Goal: Task Accomplishment & Management: Manage account settings

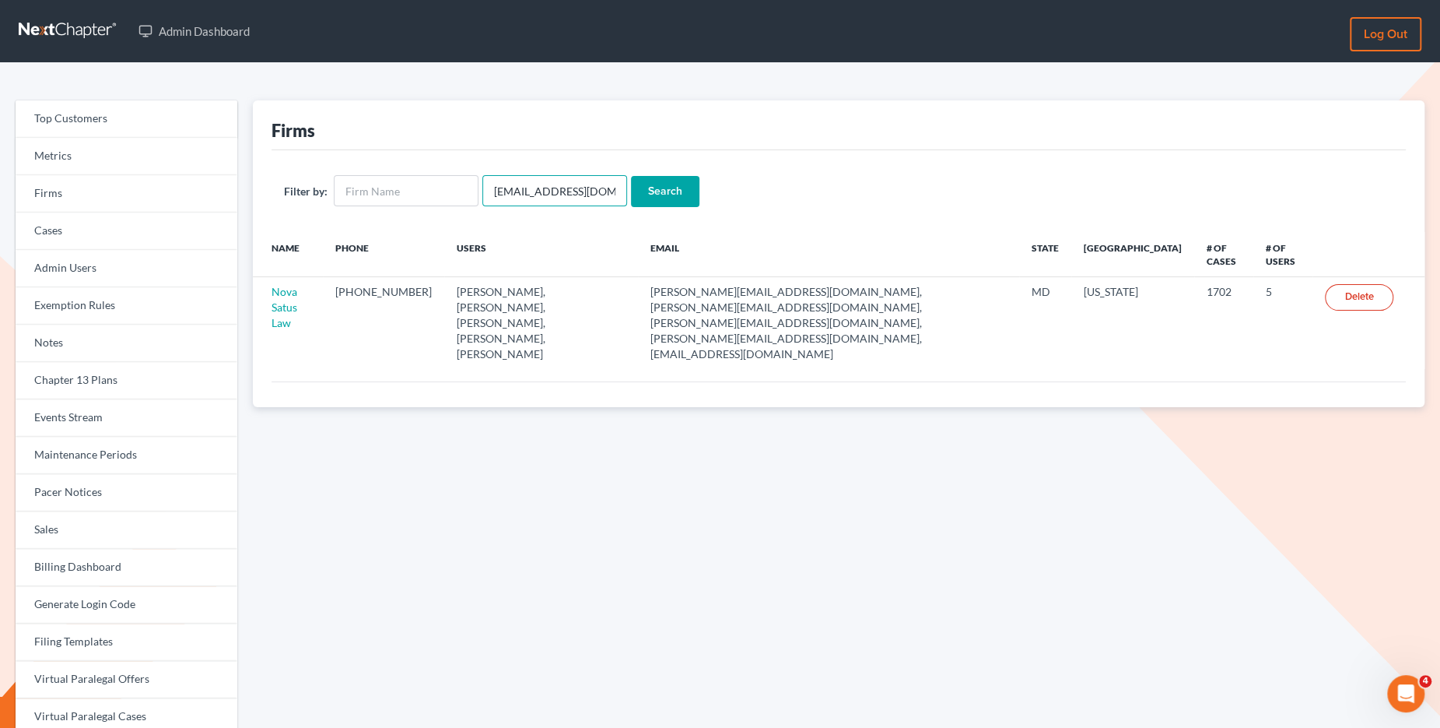
drag, startPoint x: 489, startPoint y: 188, endPoint x: 623, endPoint y: 191, distance: 133.1
click at [623, 193] on form "Filter by: emabuena@gmail.com Search" at bounding box center [839, 191] width 1110 height 32
paste input "katie@aasabellaw"
type input "[PERSON_NAME][EMAIL_ADDRESS][DOMAIN_NAME]"
click at [657, 198] on input "Search" at bounding box center [665, 191] width 68 height 31
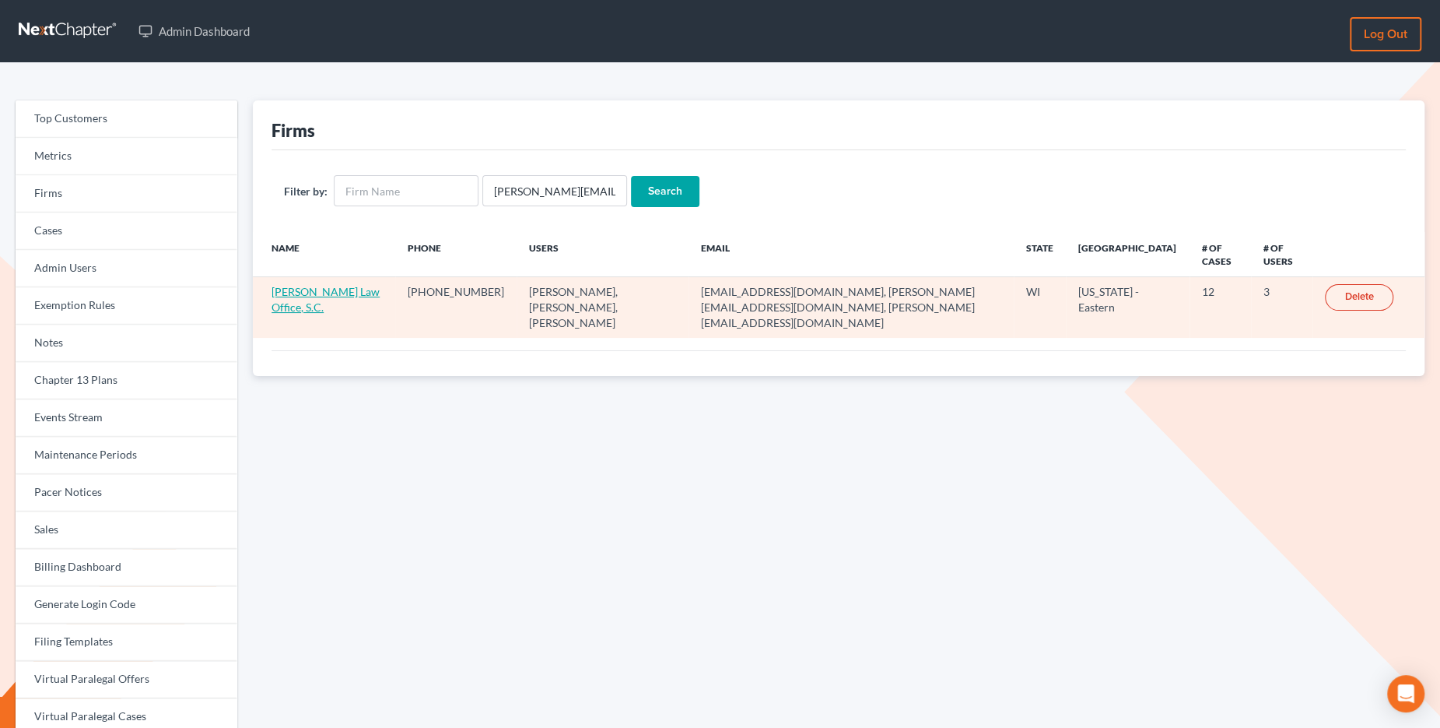
click at [327, 291] on link "AA Sabel Law Office, S.C." at bounding box center [326, 299] width 108 height 29
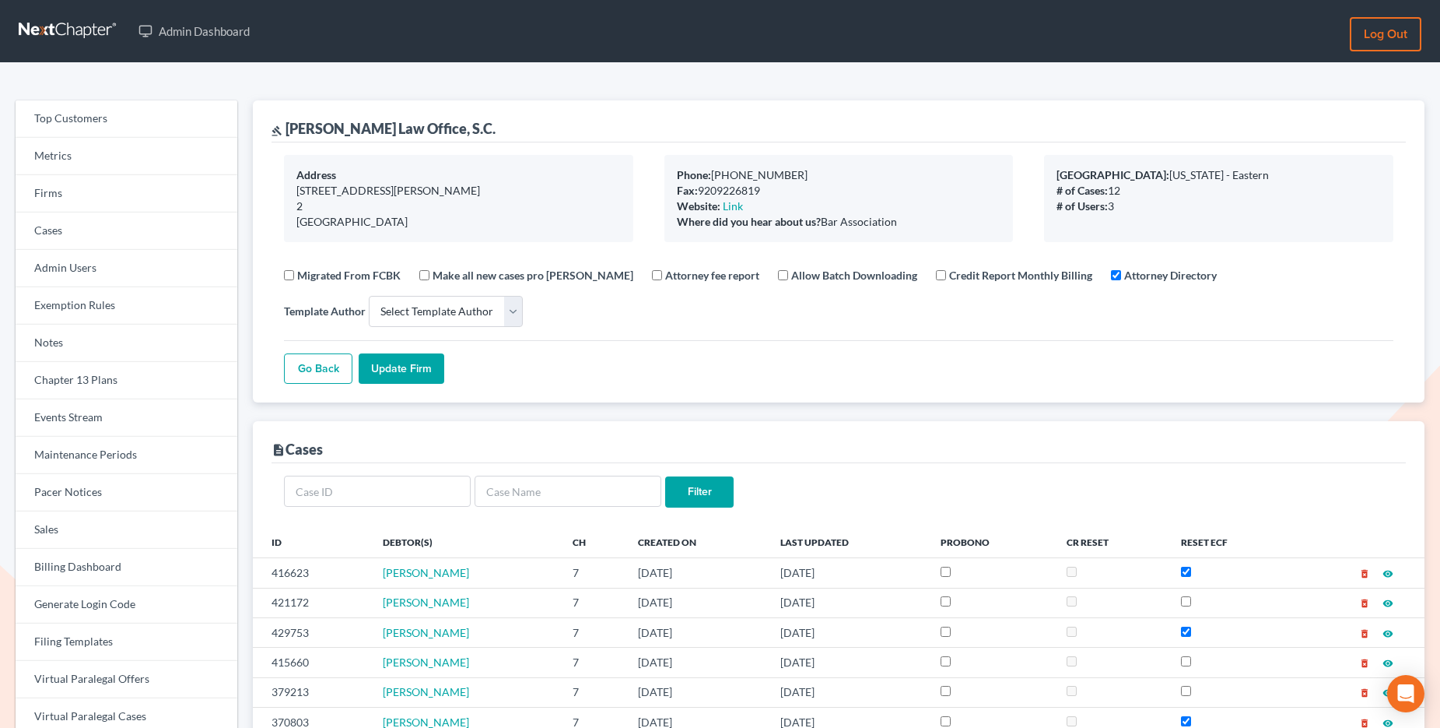
select select
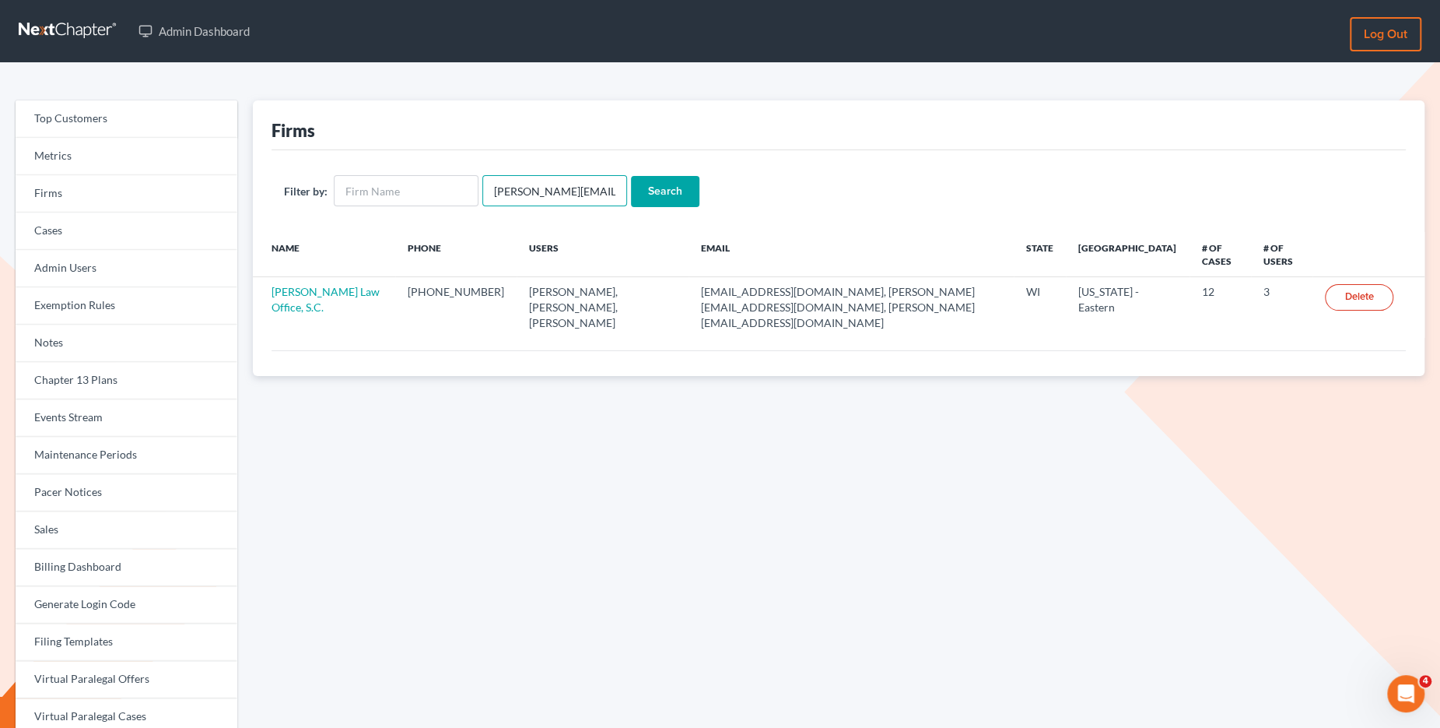
drag, startPoint x: 496, startPoint y: 184, endPoint x: 643, endPoint y: 193, distance: 147.3
click at [643, 193] on form "Filter by: katie@aasabellaw.com Search" at bounding box center [839, 191] width 1110 height 32
paste input "powerslawtn2@gmail"
type input "powerslawtn2@gmail.com"
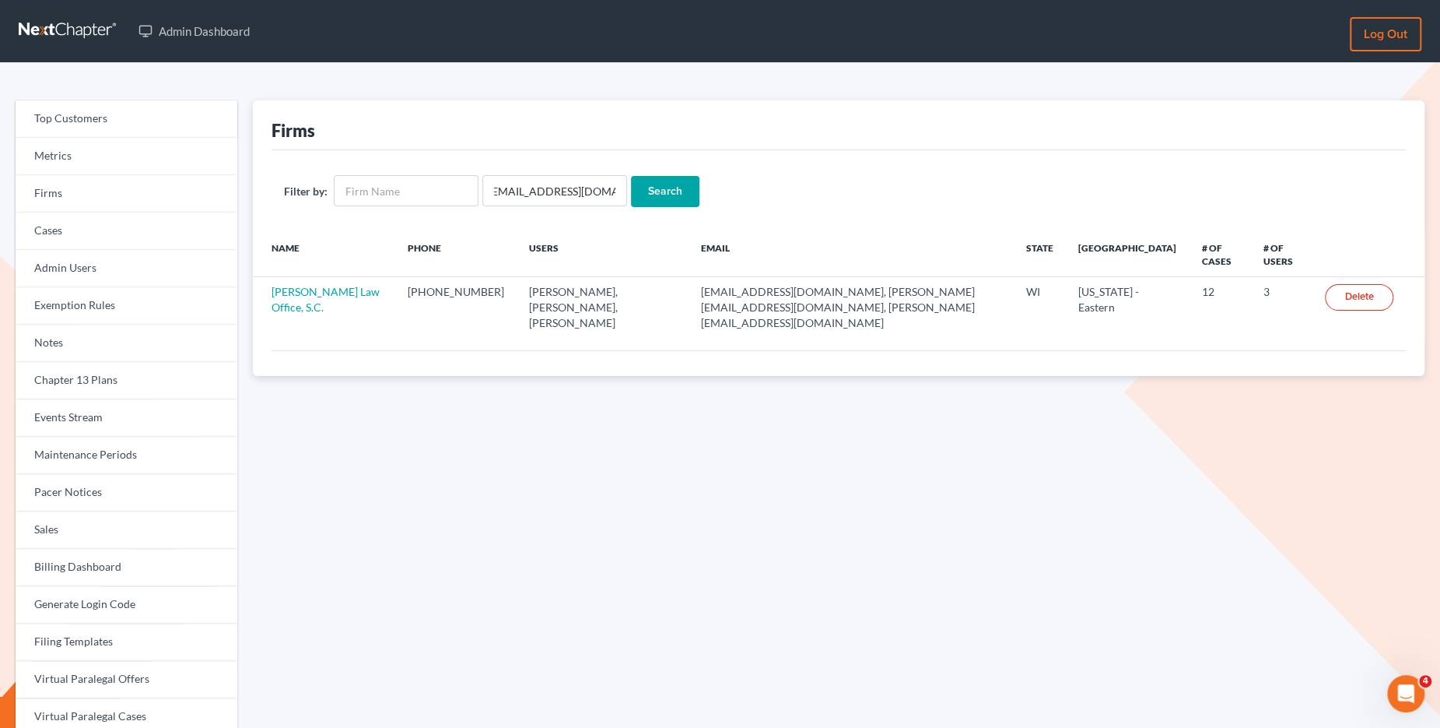
scroll to position [0, 0]
click at [647, 192] on input "Search" at bounding box center [665, 191] width 68 height 31
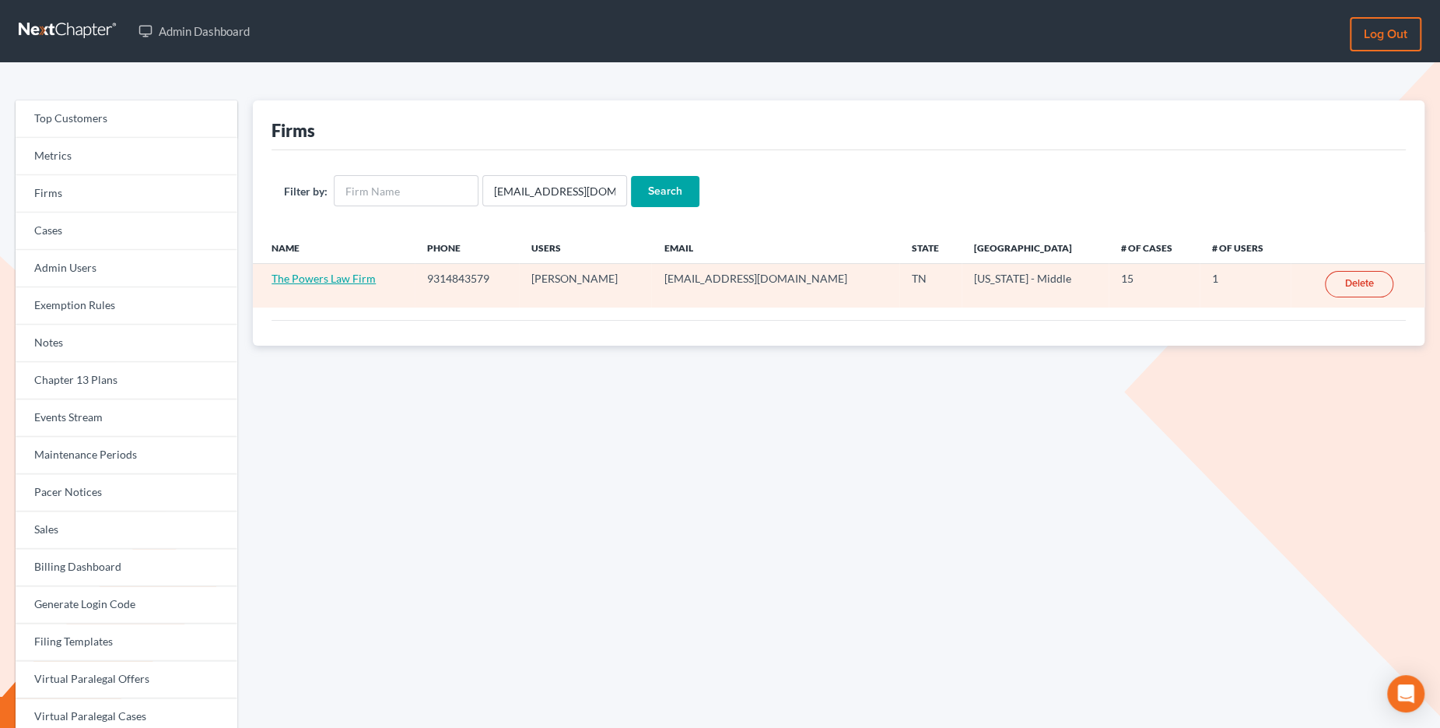
click at [324, 272] on link "The Powers Law Firm" at bounding box center [324, 278] width 104 height 13
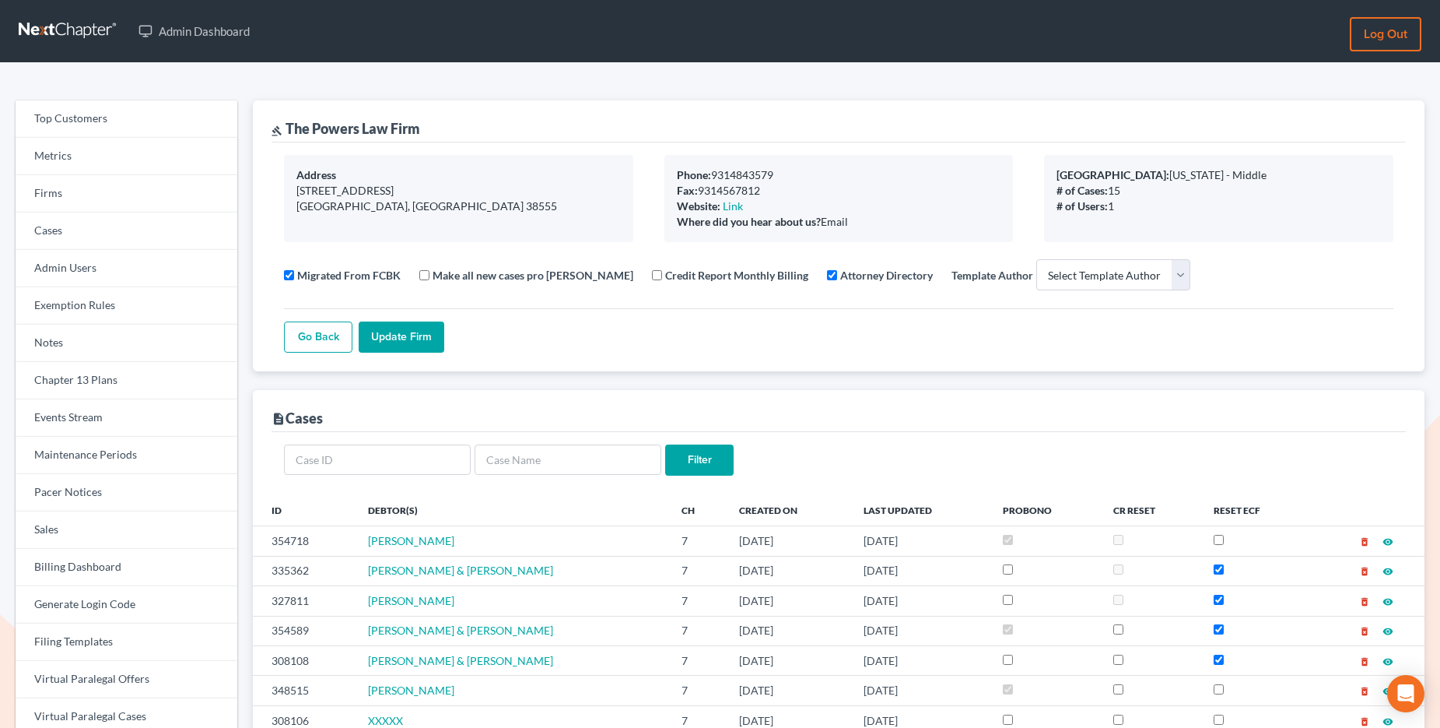
select select
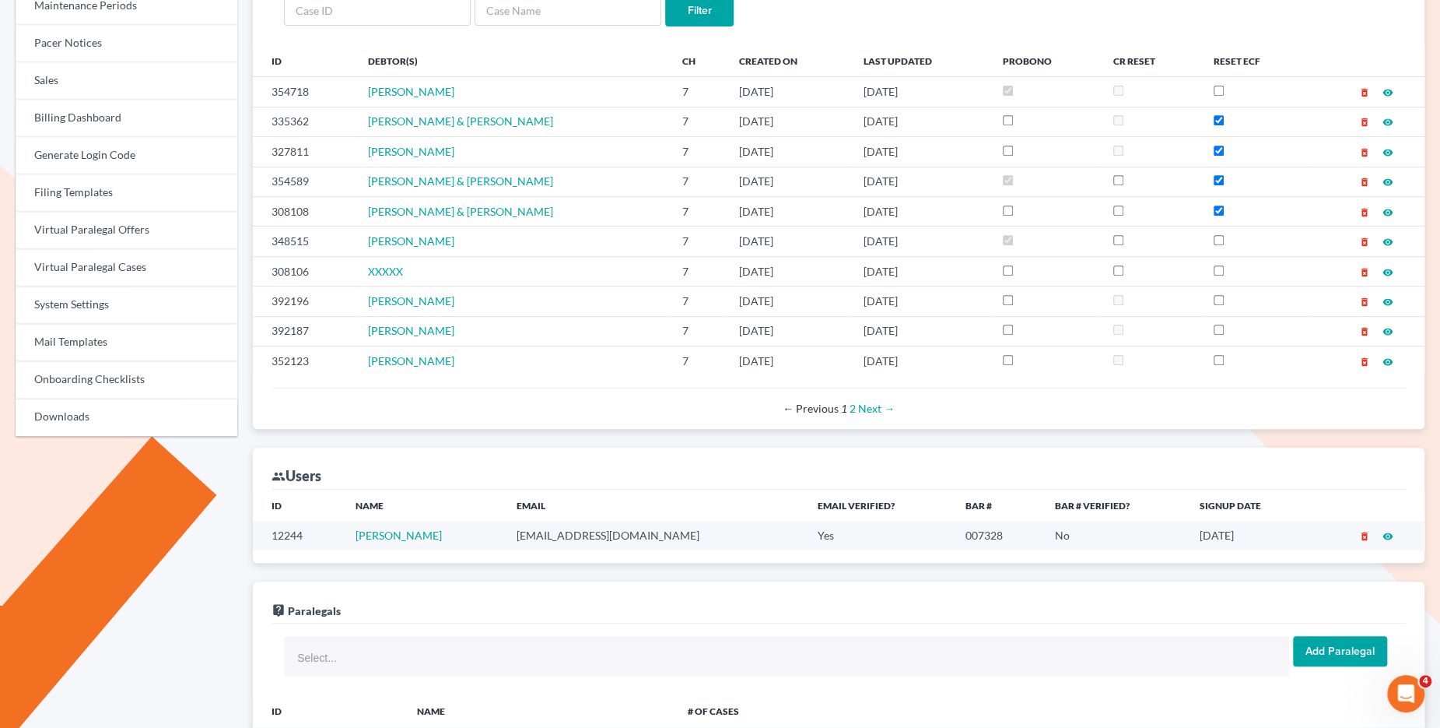
scroll to position [458, 0]
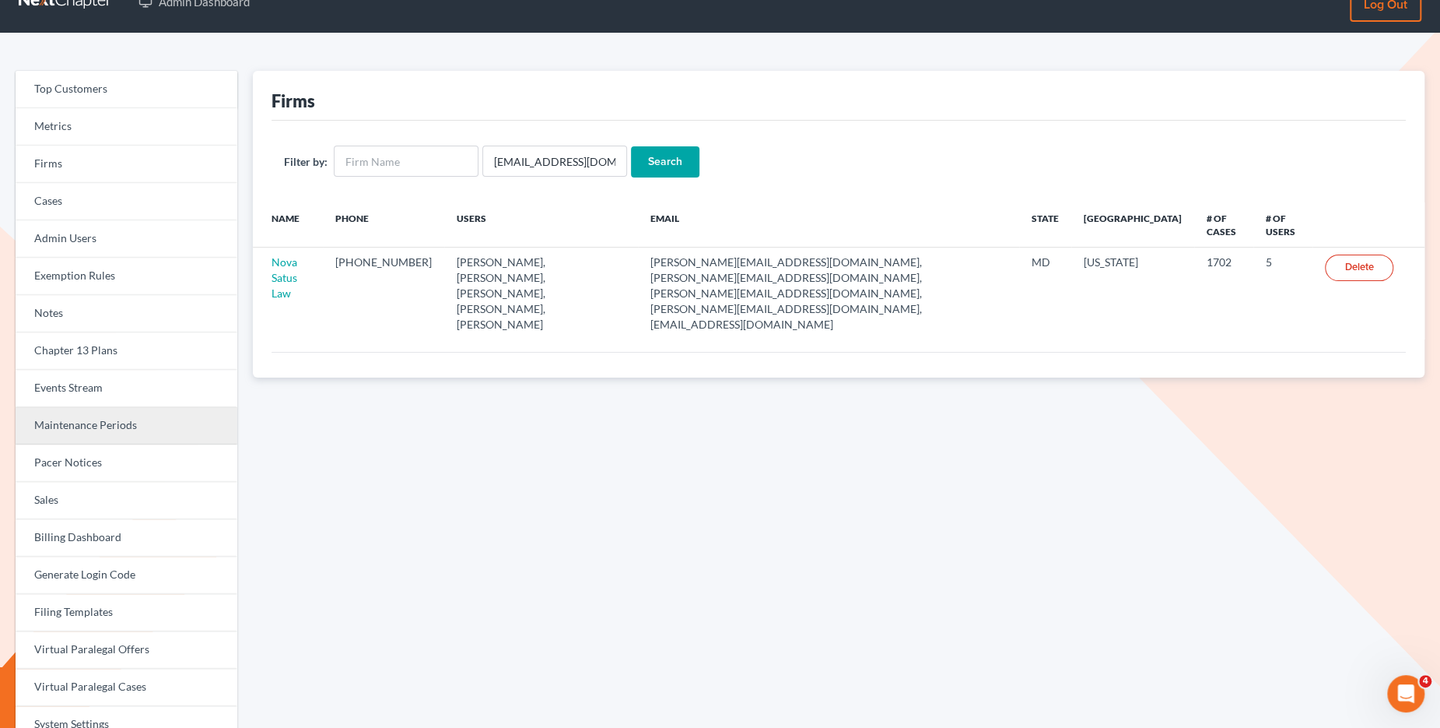
scroll to position [39, 0]
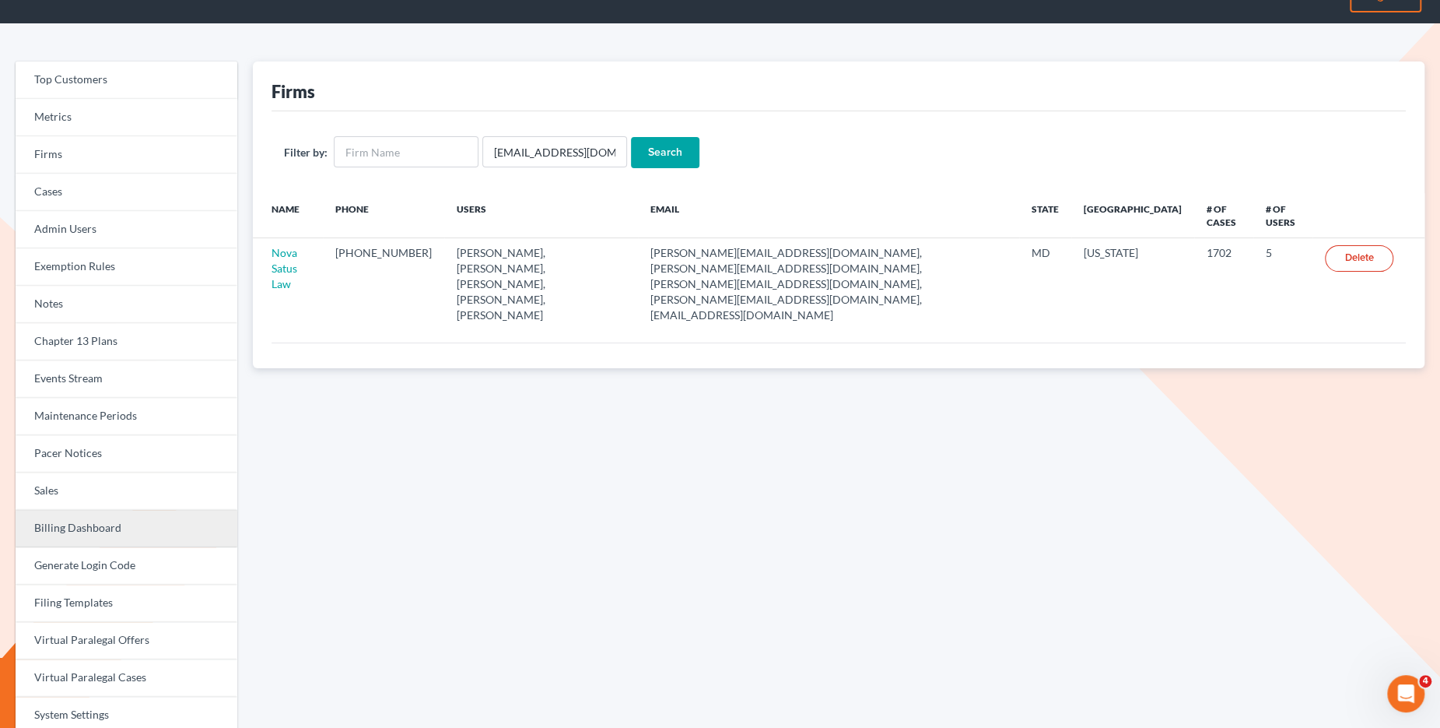
click at [181, 524] on link "Billing Dashboard" at bounding box center [127, 528] width 222 height 37
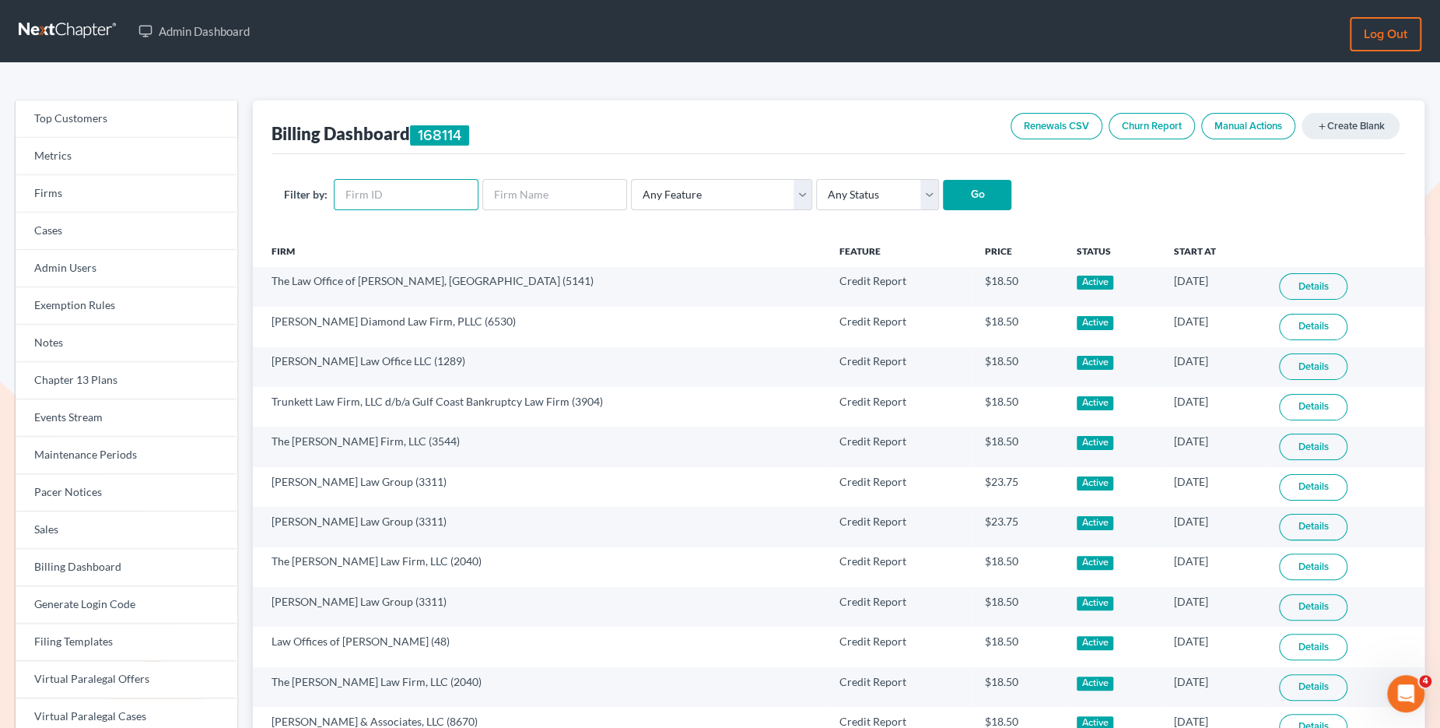
click at [385, 188] on input "text" at bounding box center [406, 194] width 145 height 31
paste input "7462"
type input "7462"
click at [976, 192] on input "Go" at bounding box center [977, 195] width 68 height 31
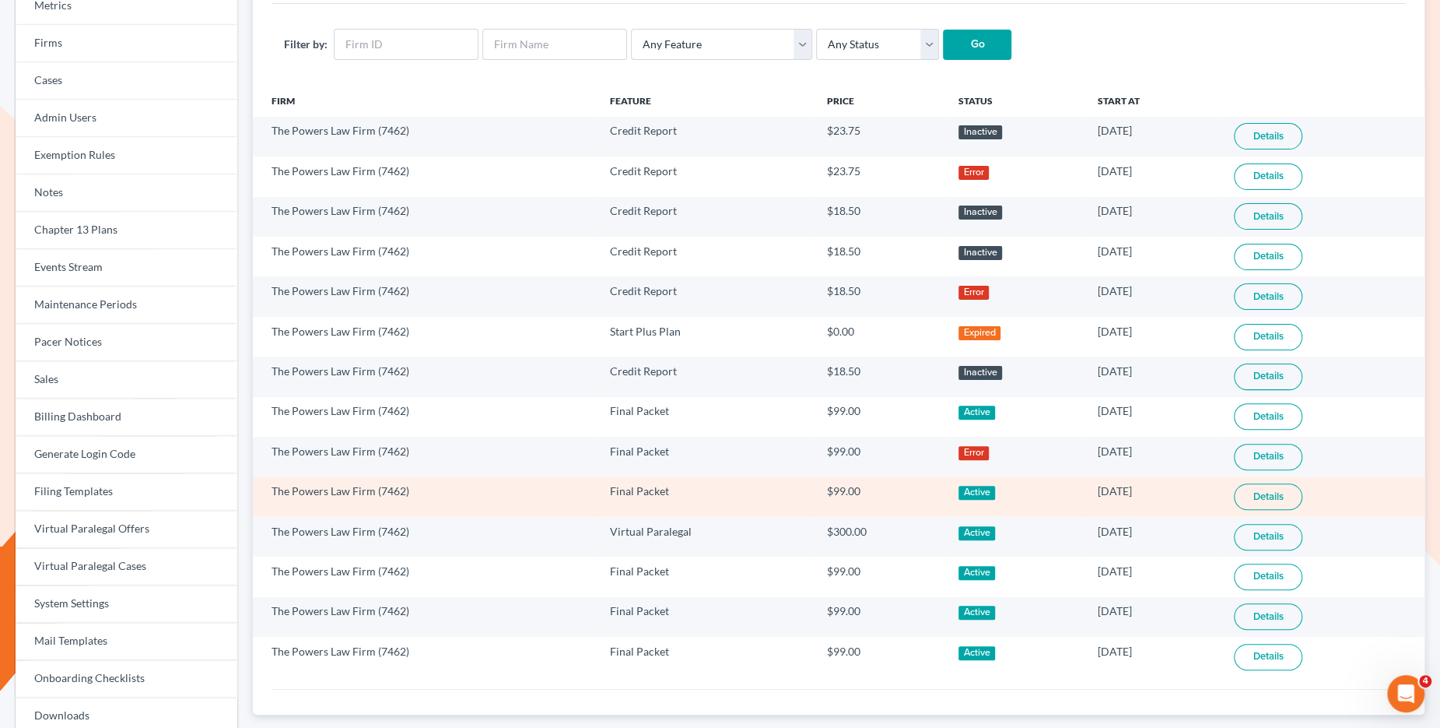
scroll to position [139, 0]
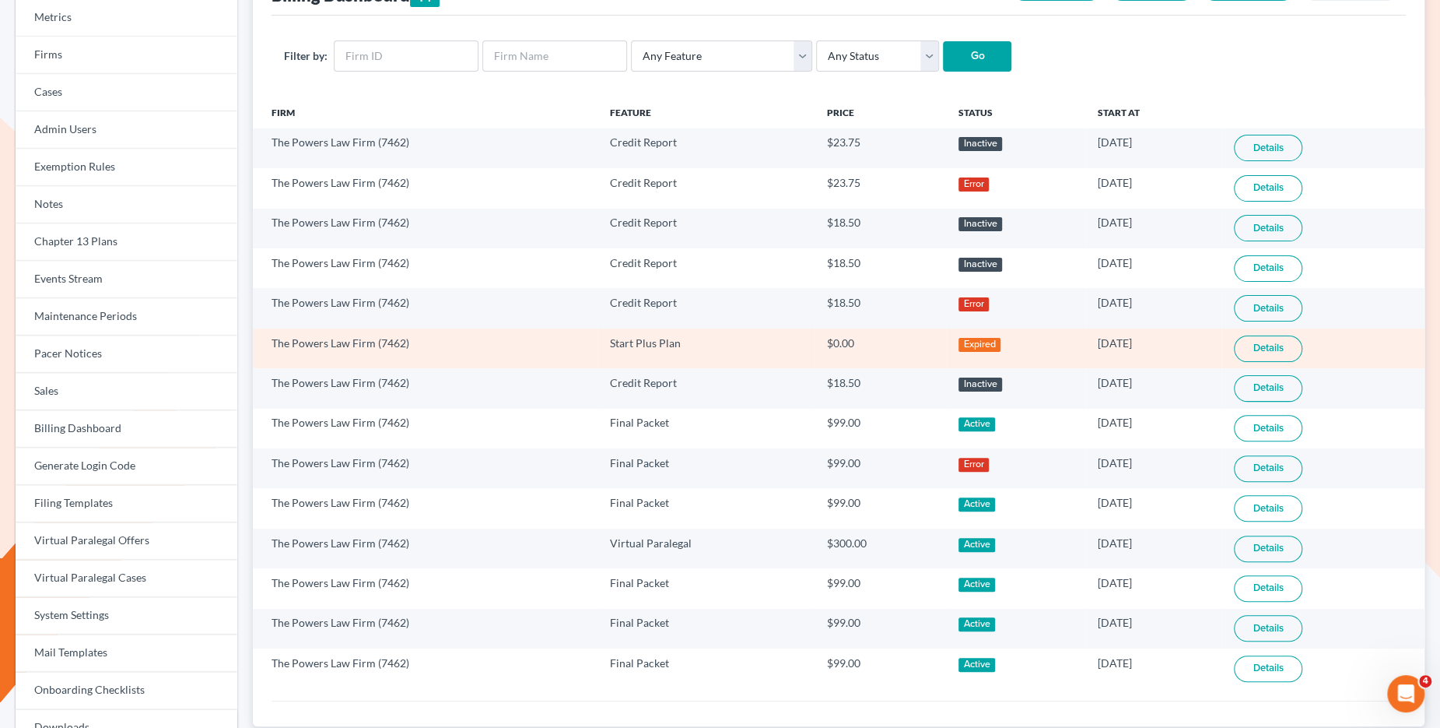
click at [1289, 345] on link "Details" at bounding box center [1268, 348] width 68 height 26
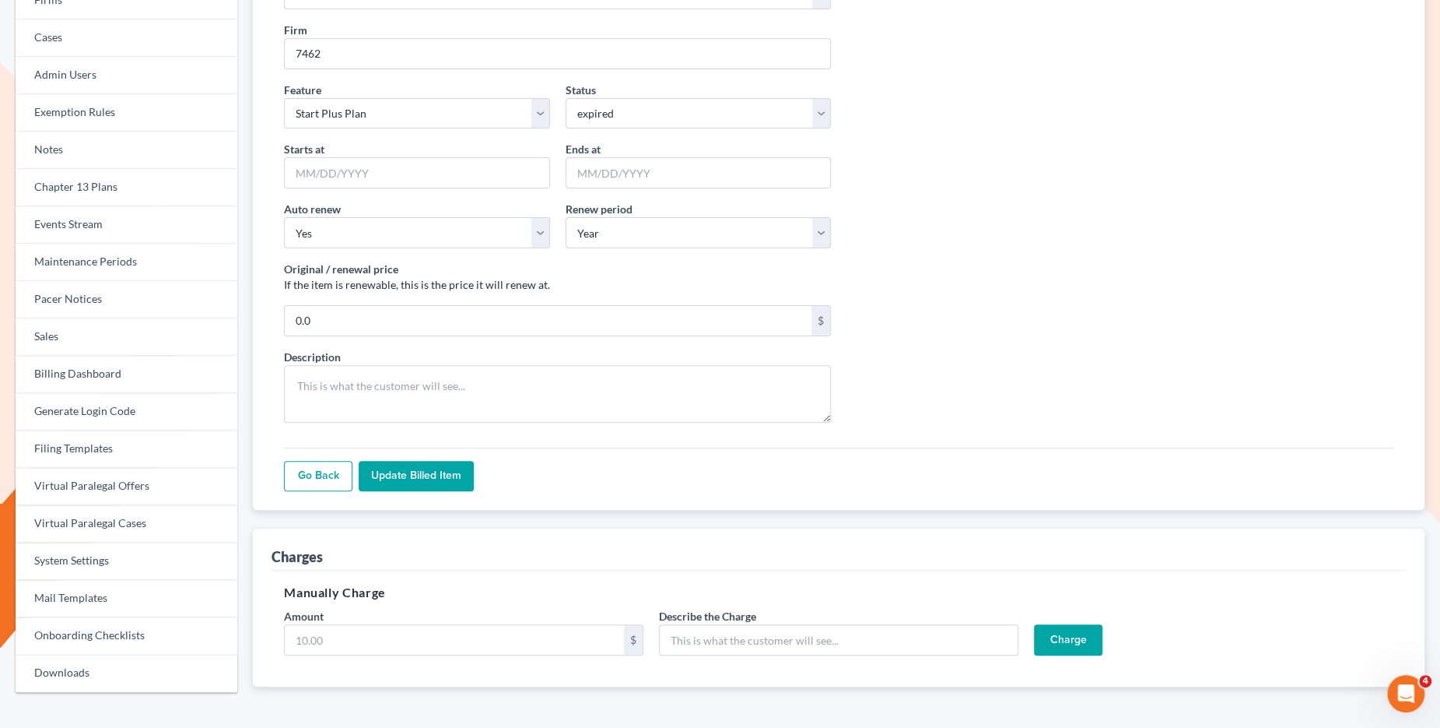
scroll to position [235, 0]
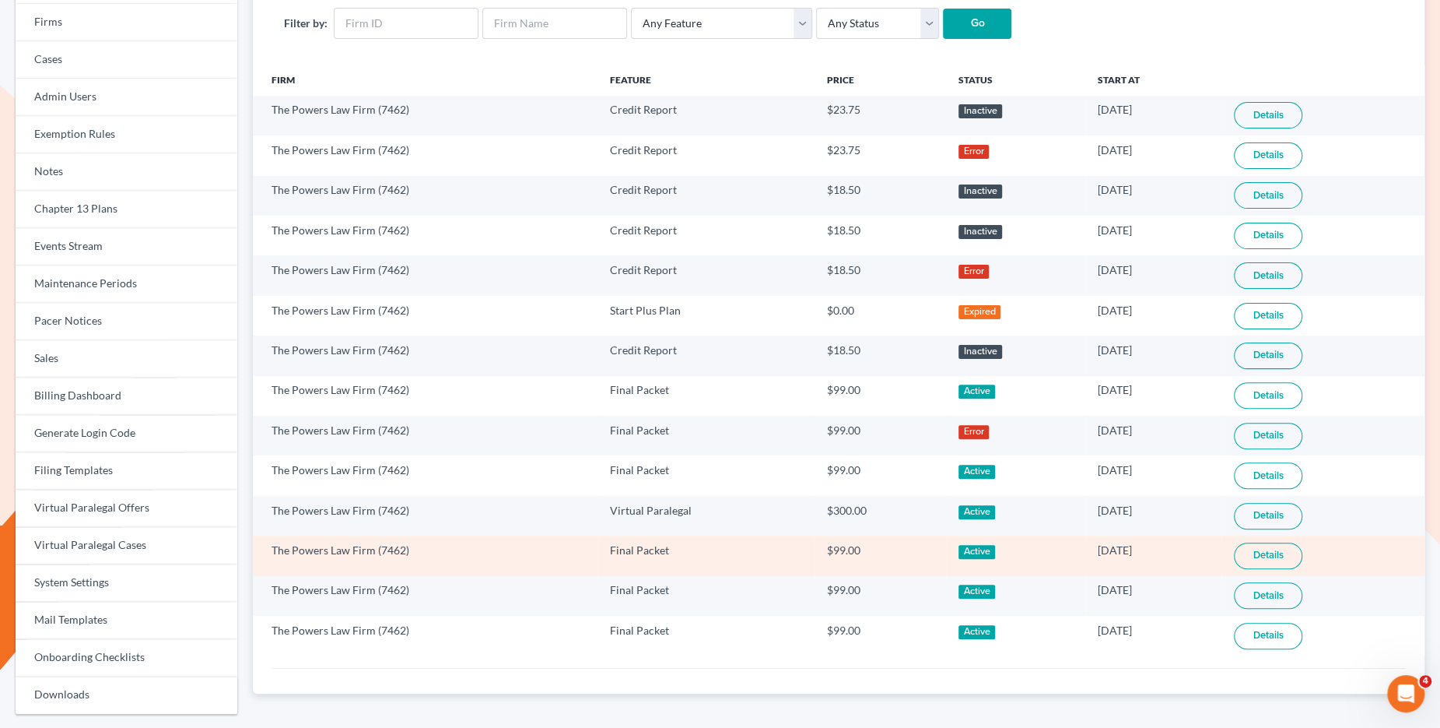
scroll to position [173, 0]
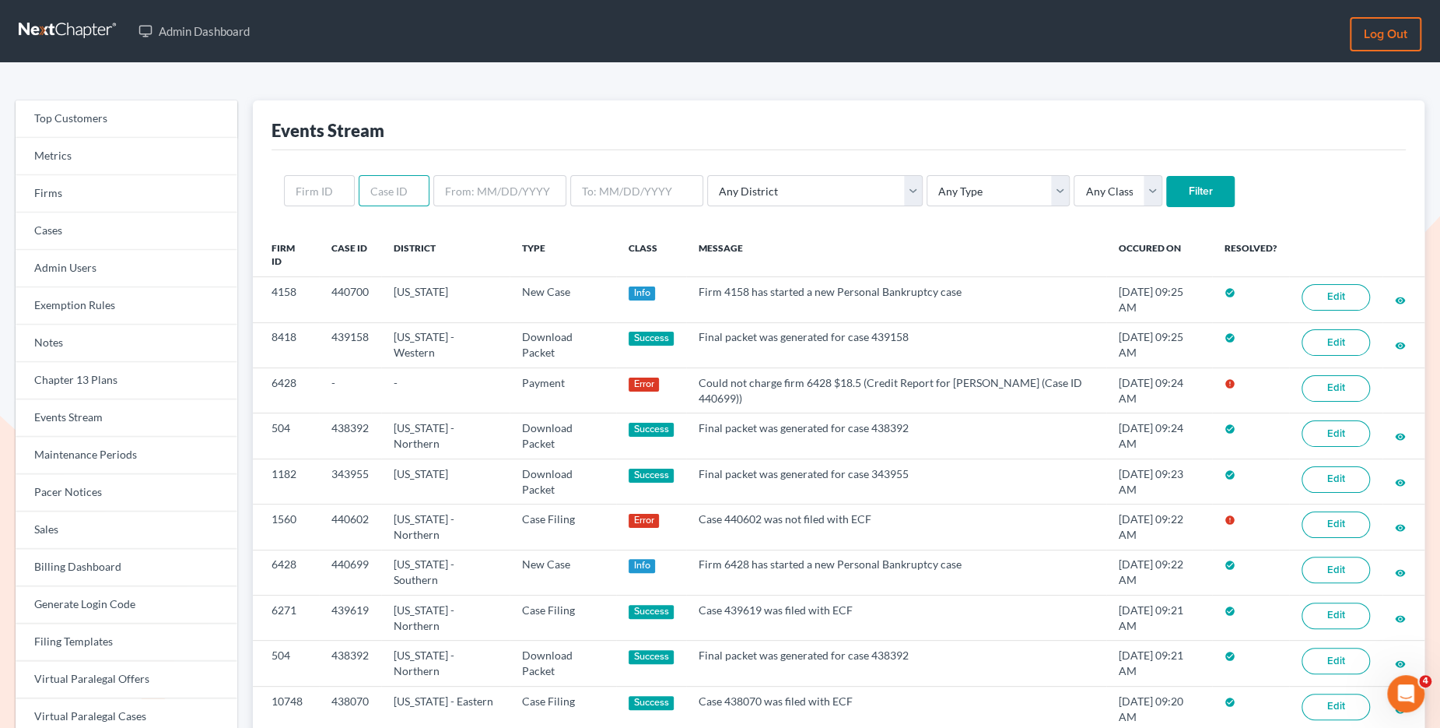
click at [395, 201] on input "text" at bounding box center [394, 190] width 71 height 31
paste input "440602"
type input "440602"
click at [1166, 176] on input "Filter" at bounding box center [1200, 191] width 68 height 31
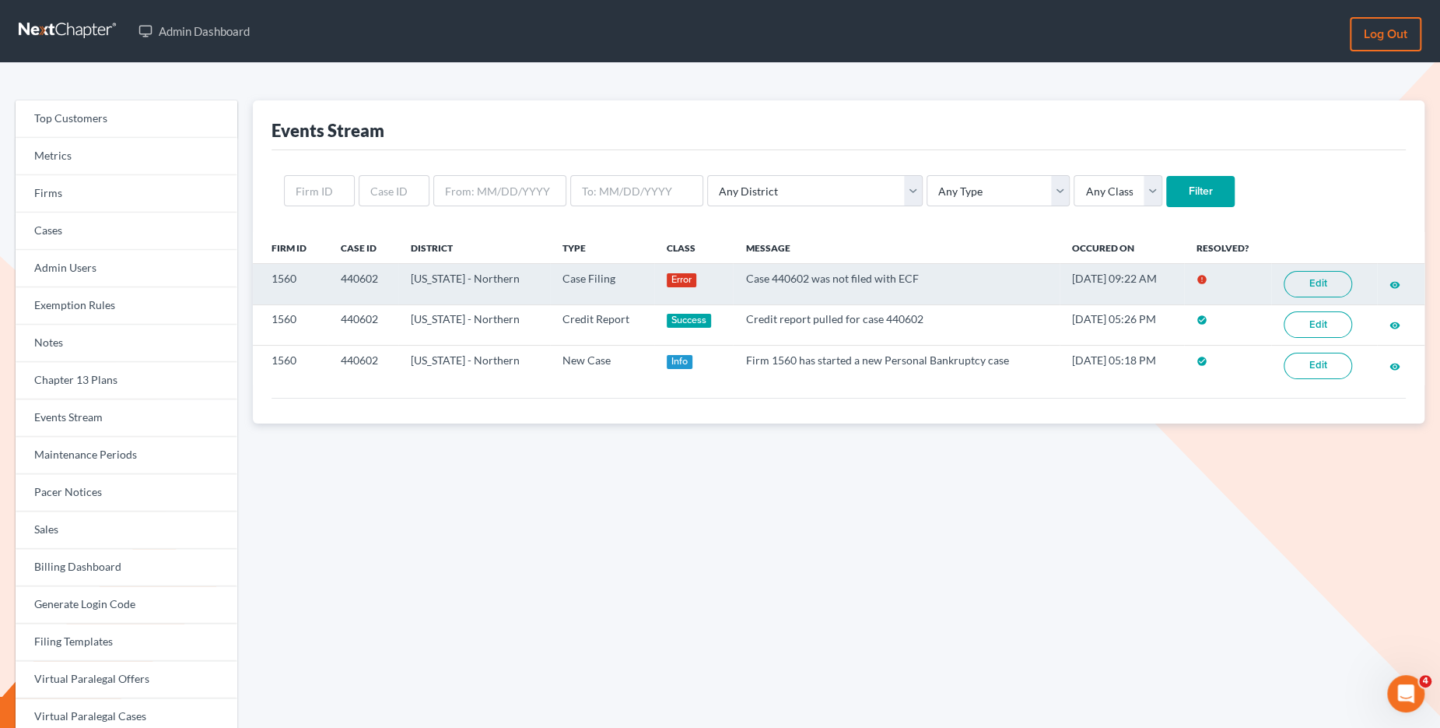
click at [1310, 277] on link "Edit" at bounding box center [1318, 284] width 68 height 26
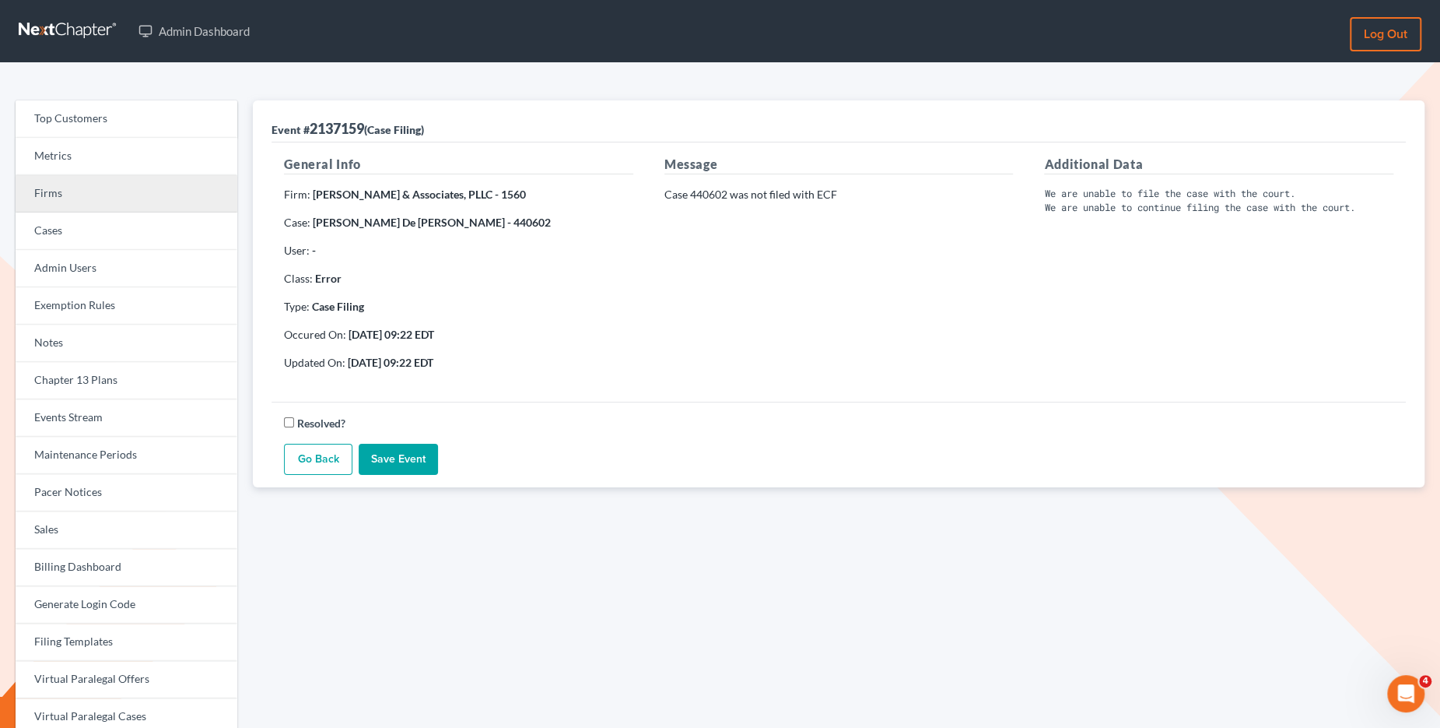
click at [163, 197] on link "Firms" at bounding box center [127, 193] width 222 height 37
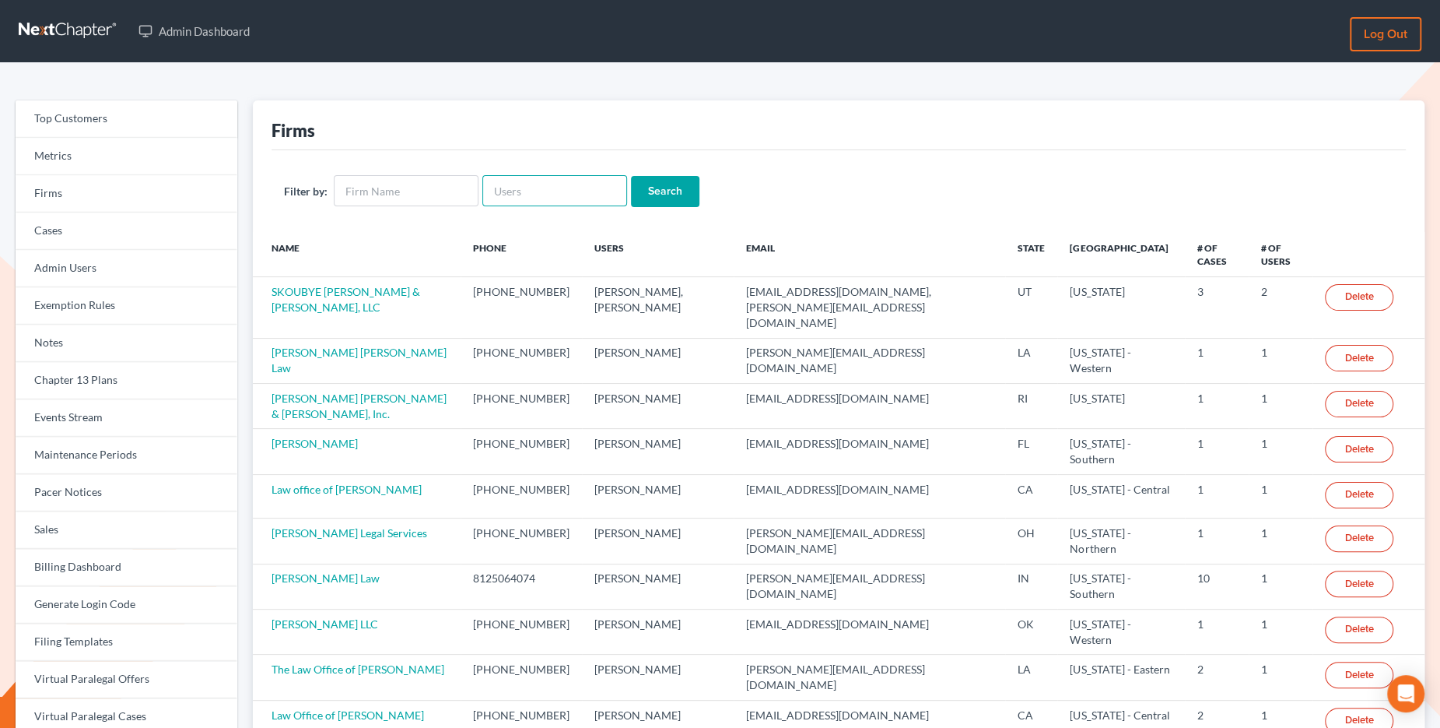
click at [524, 195] on input "text" at bounding box center [554, 190] width 145 height 31
paste input "[PERSON_NAME]"
drag, startPoint x: 531, startPoint y: 190, endPoint x: 597, endPoint y: 190, distance: 66.1
click at [538, 190] on input "[PERSON_NAME]" at bounding box center [554, 190] width 145 height 31
type input "SALLYEHIGGIN"
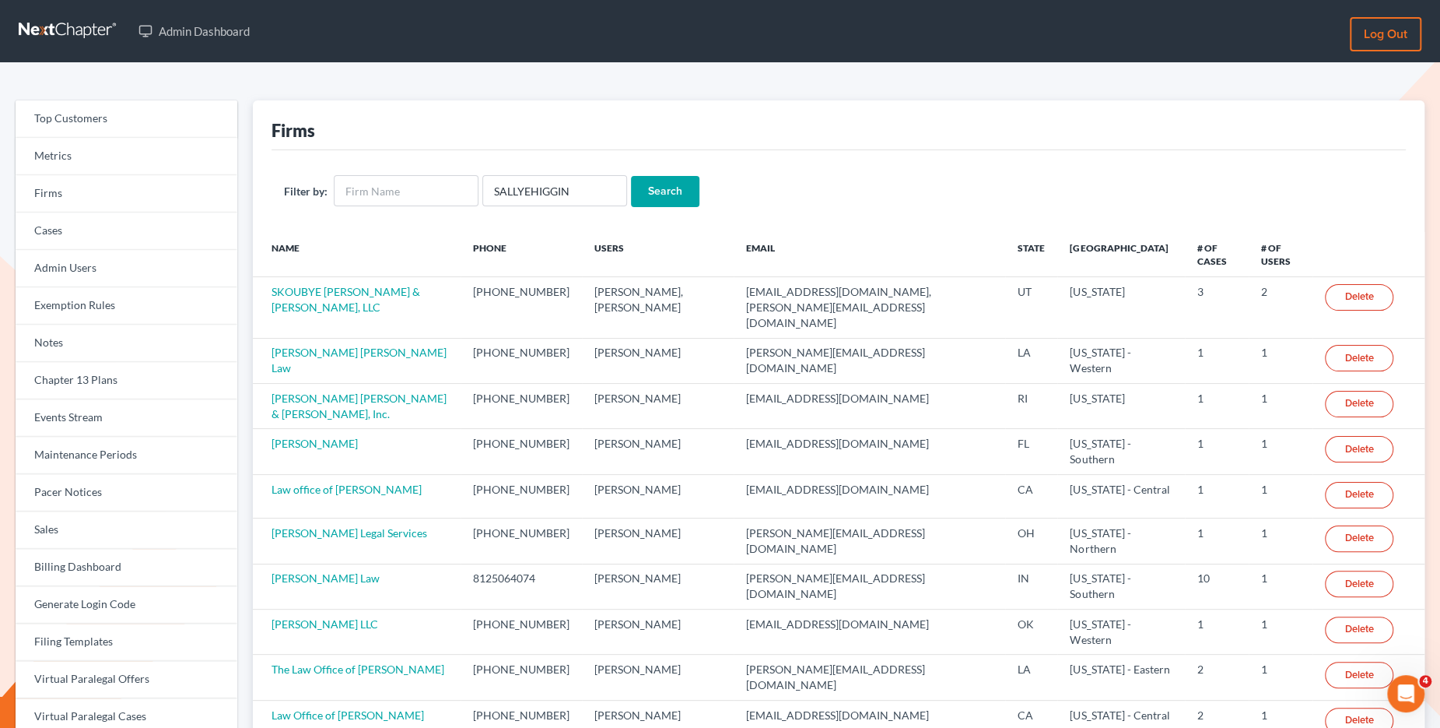
click at [661, 184] on input "Search" at bounding box center [665, 191] width 68 height 31
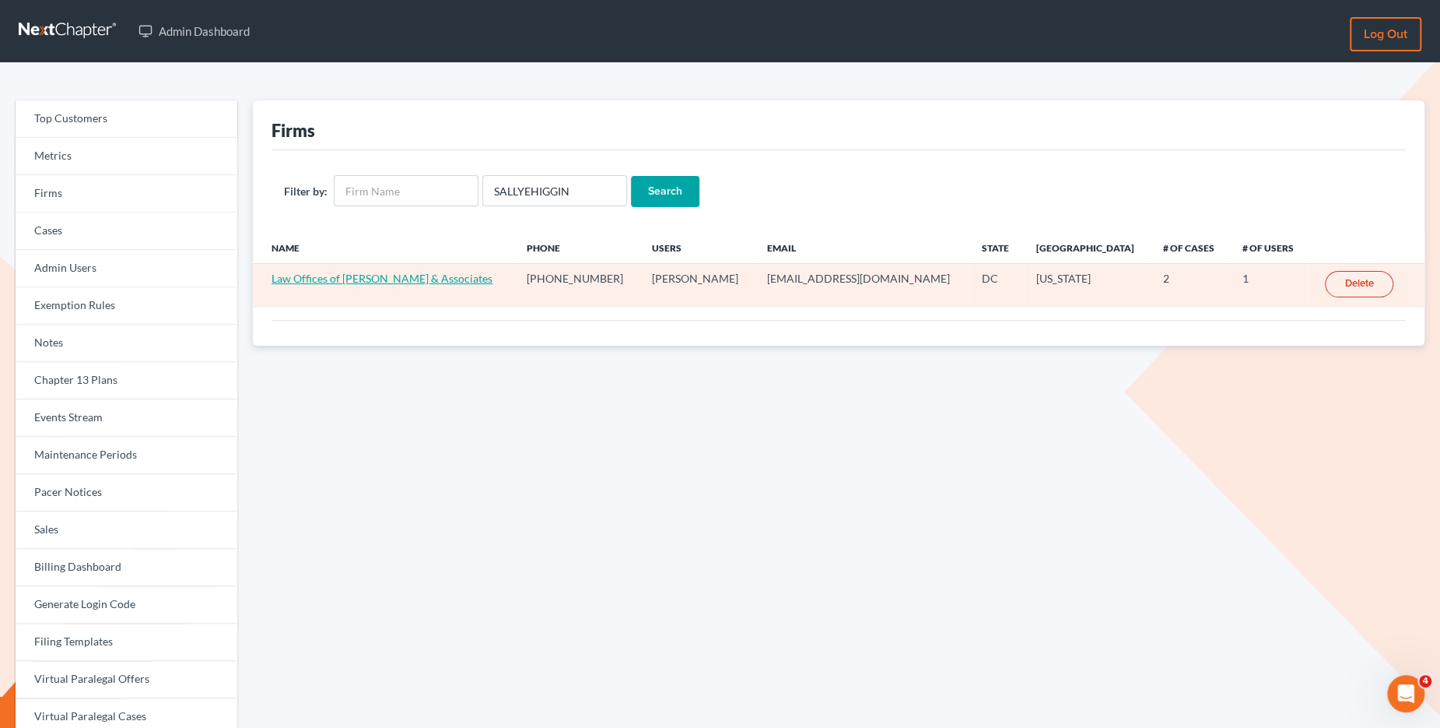
click at [383, 275] on link "Law Offices of [PERSON_NAME] & Associates" at bounding box center [382, 278] width 221 height 13
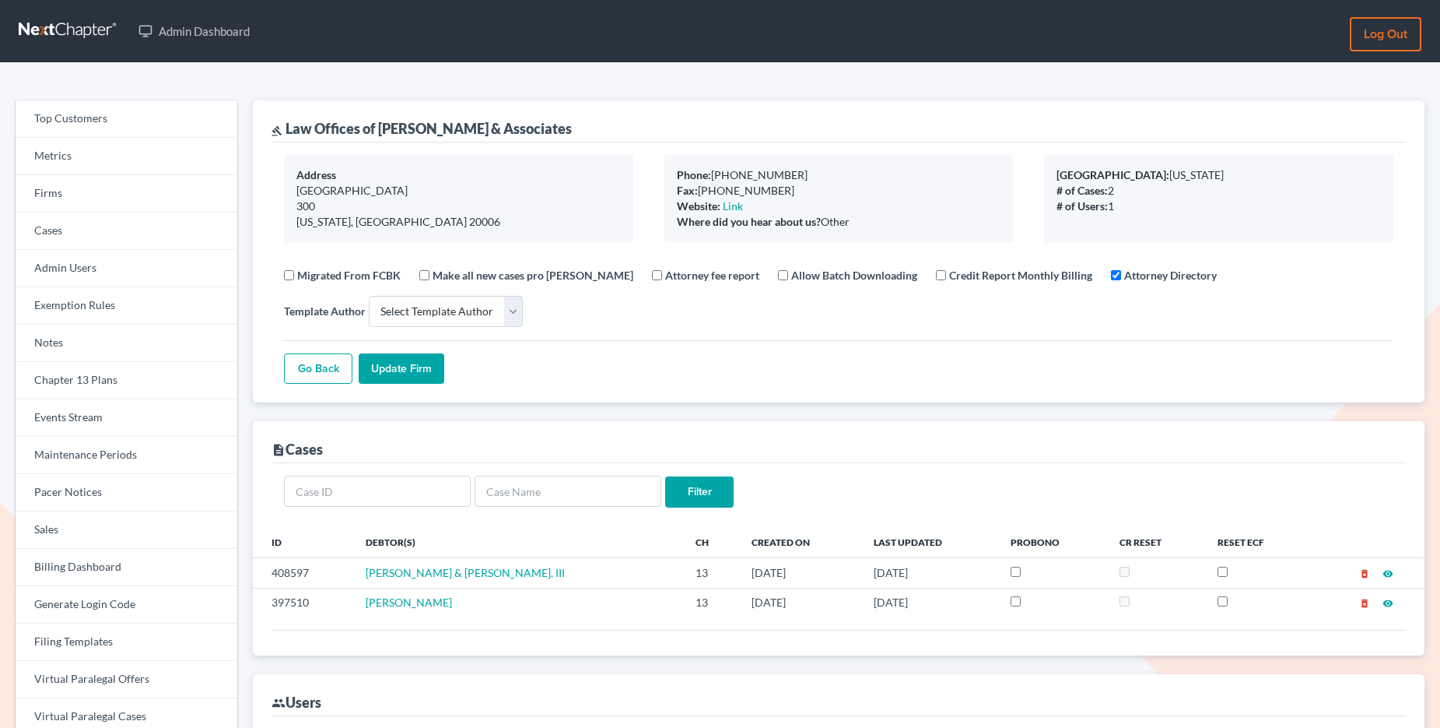
select select
